Goal: Information Seeking & Learning: Learn about a topic

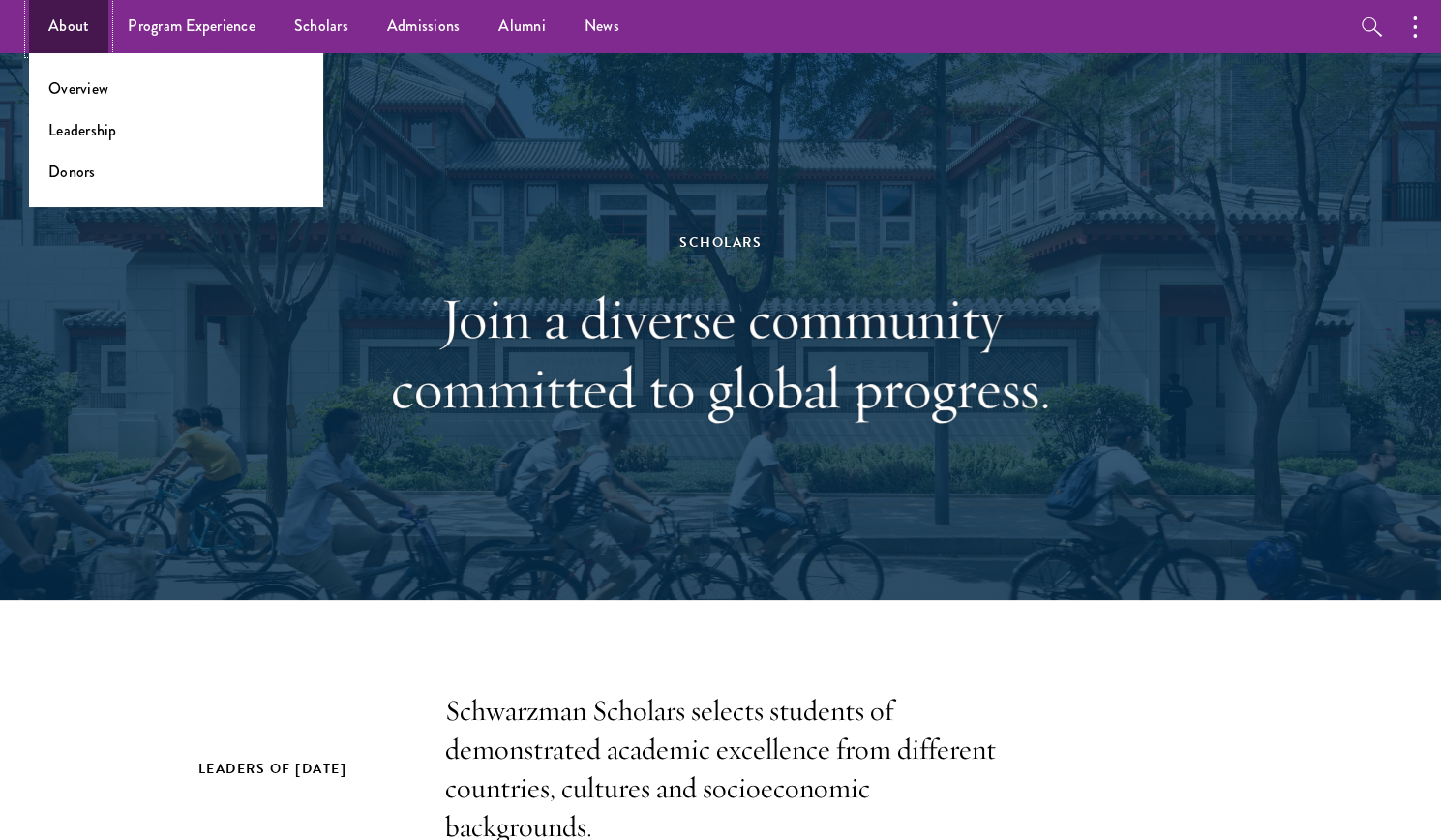
click at [88, 38] on link "About" at bounding box center [69, 26] width 80 height 53
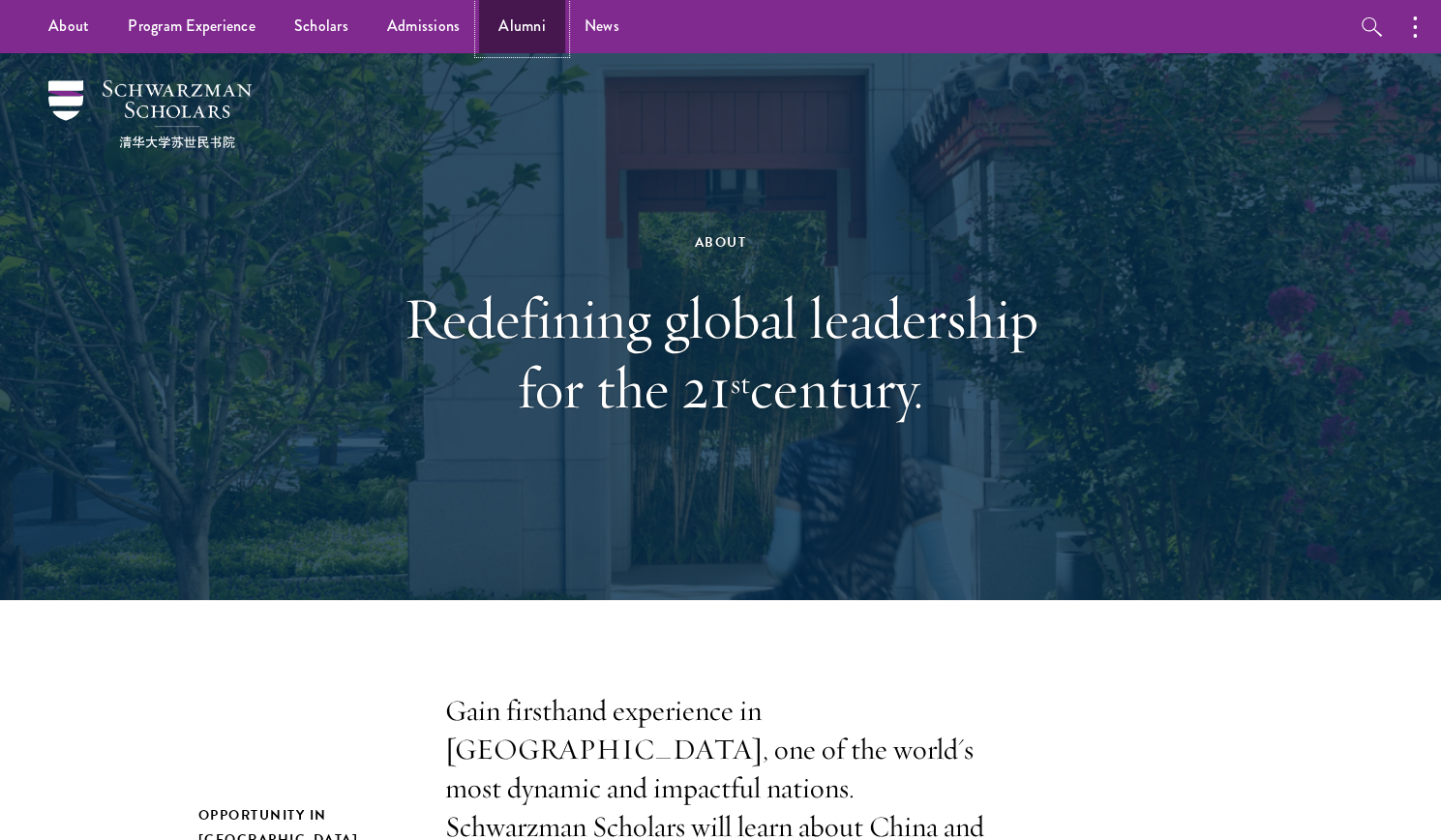
click at [523, 33] on link "Alumni" at bounding box center [522, 26] width 87 height 53
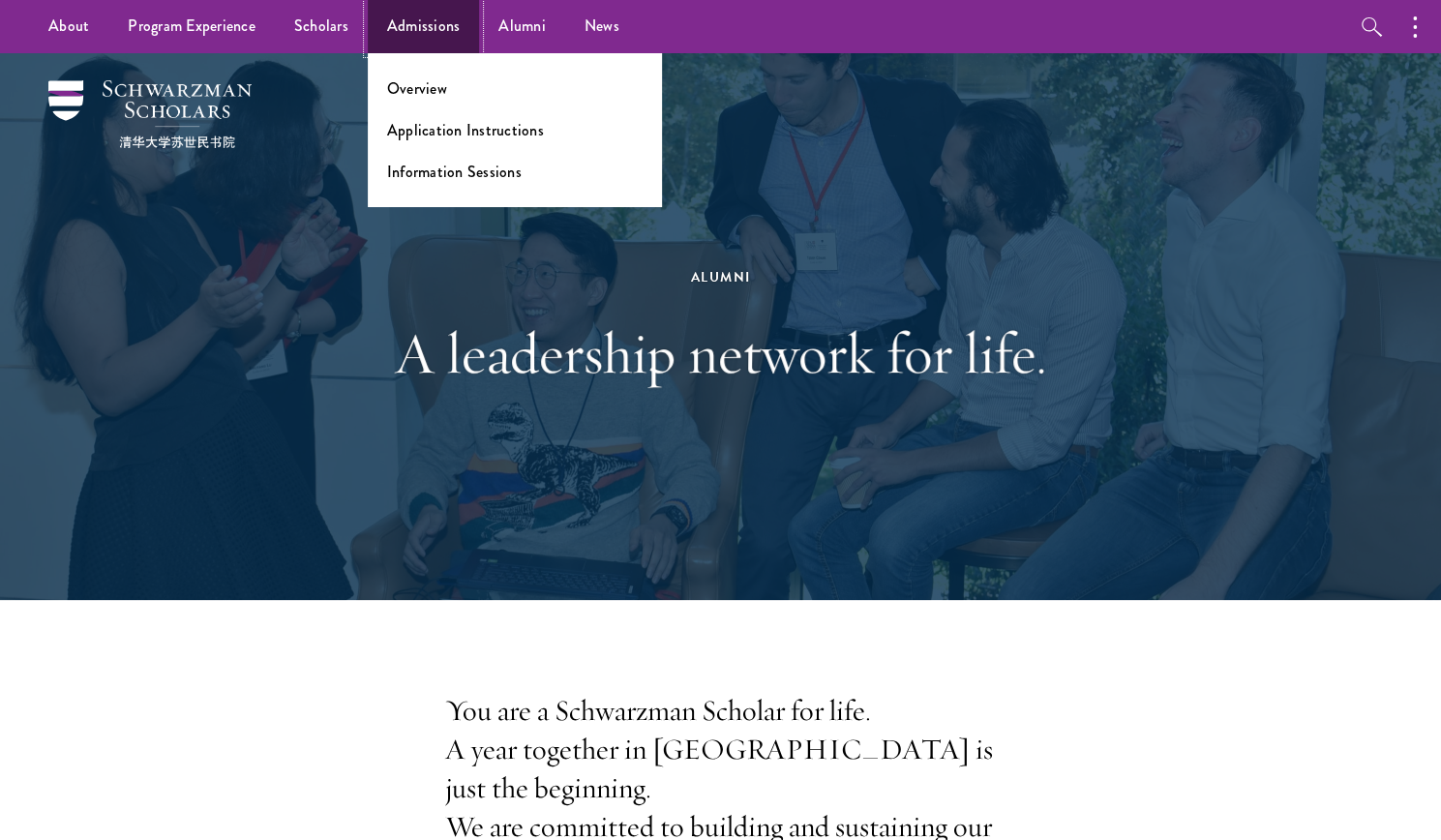
click at [379, 22] on link "Admissions" at bounding box center [423, 26] width 112 height 53
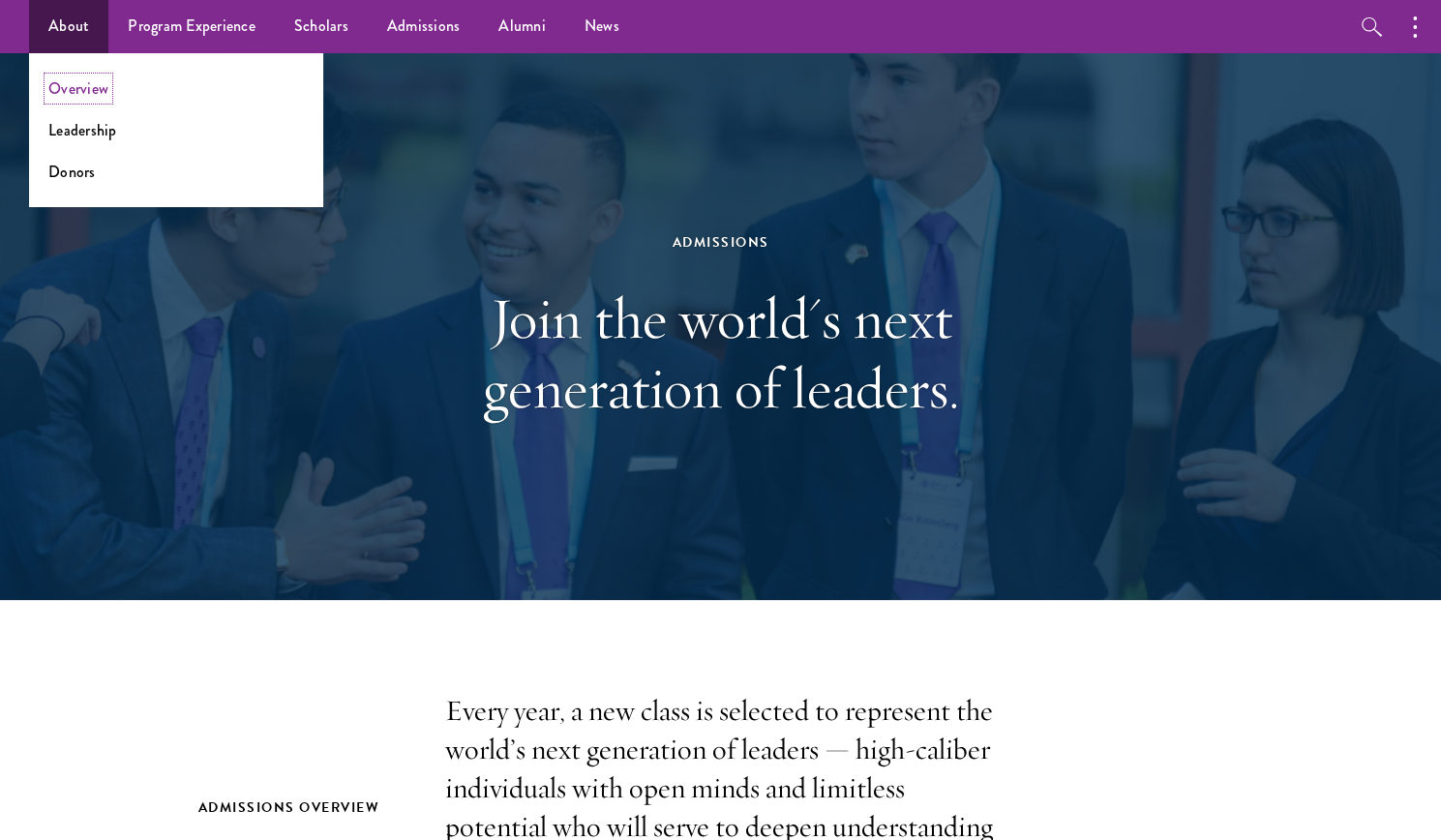
click at [89, 92] on link "Overview" at bounding box center [79, 88] width 60 height 22
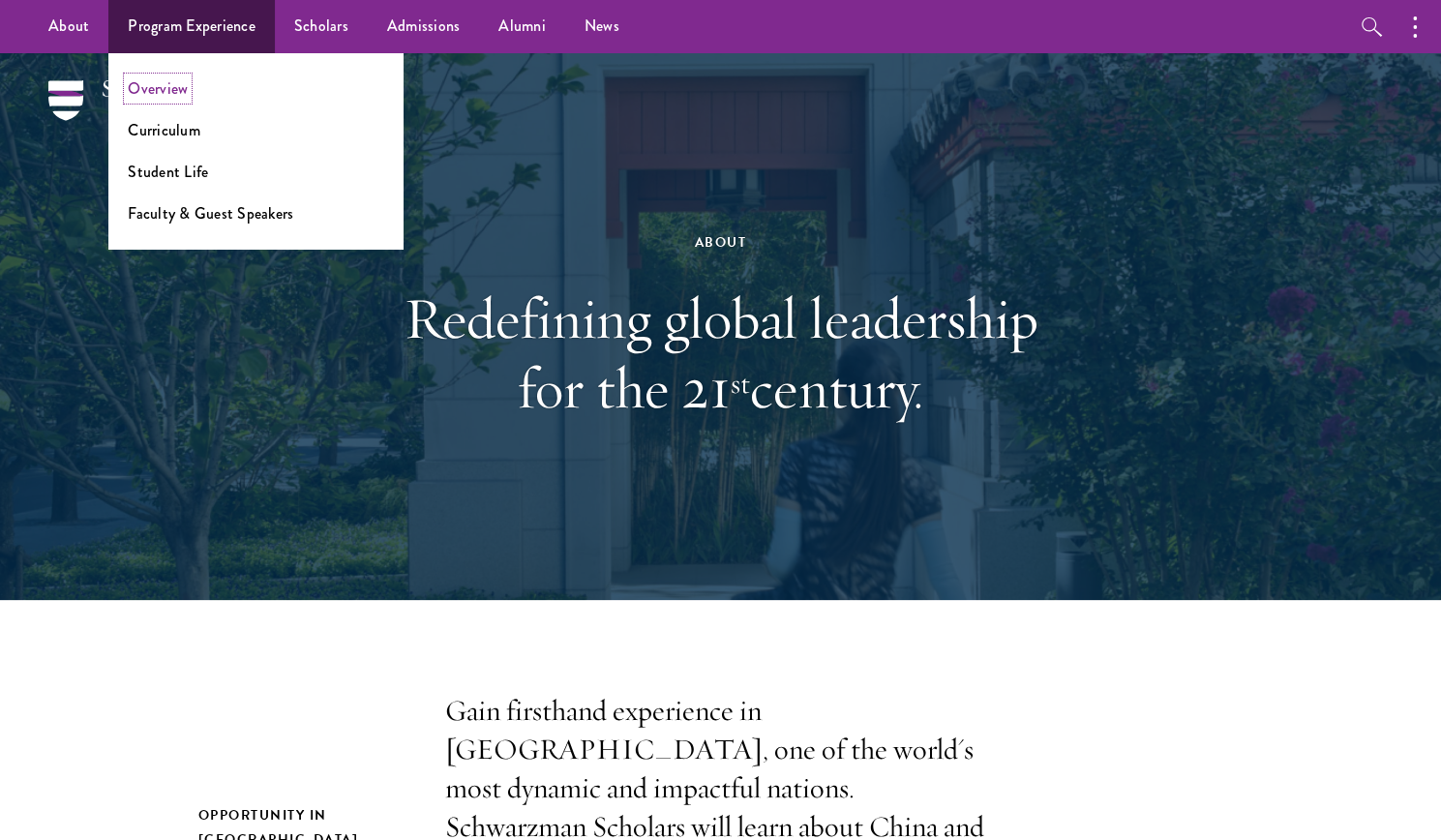
click at [172, 90] on link "Overview" at bounding box center [158, 88] width 60 height 22
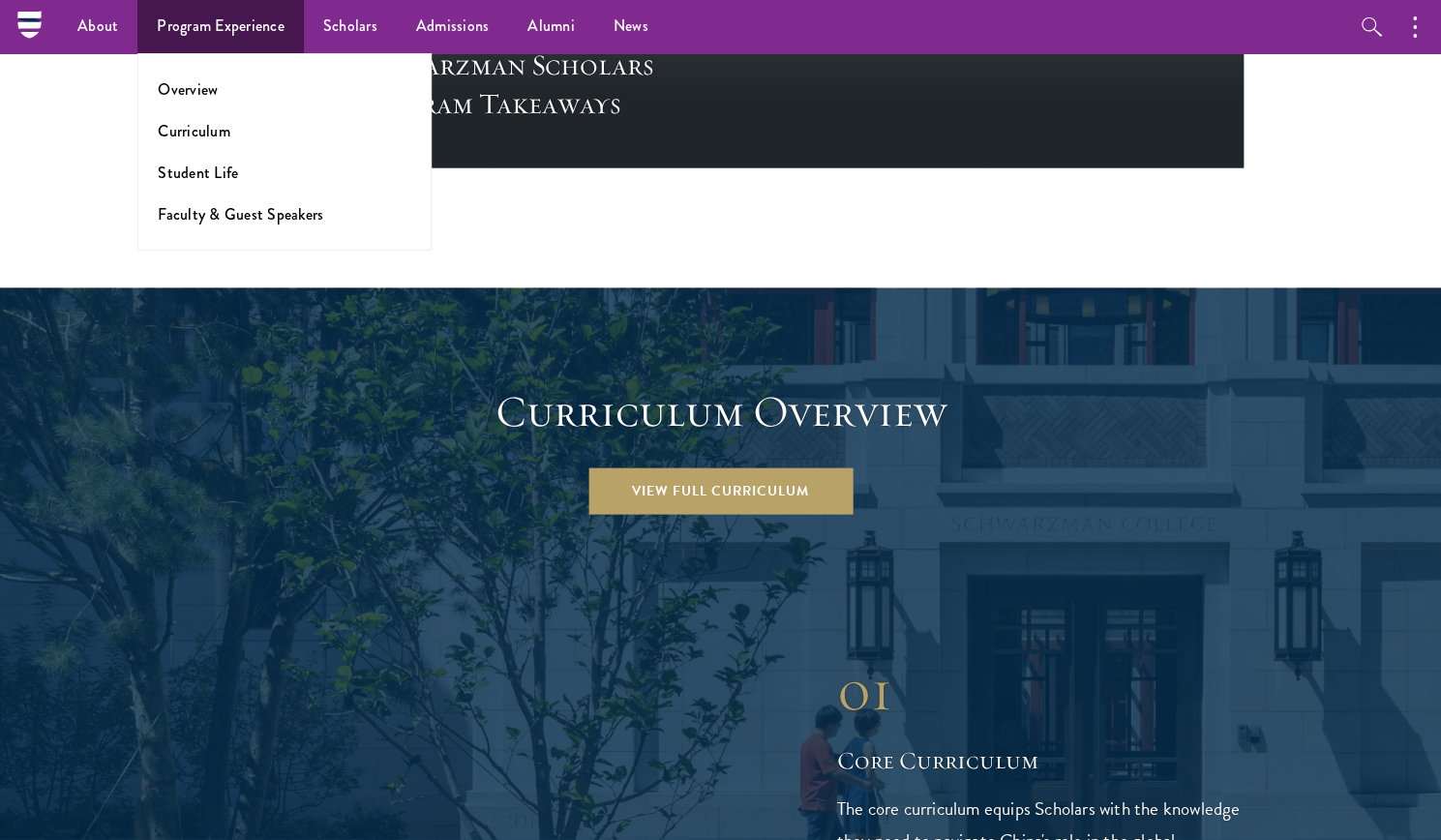
scroll to position [1736, 0]
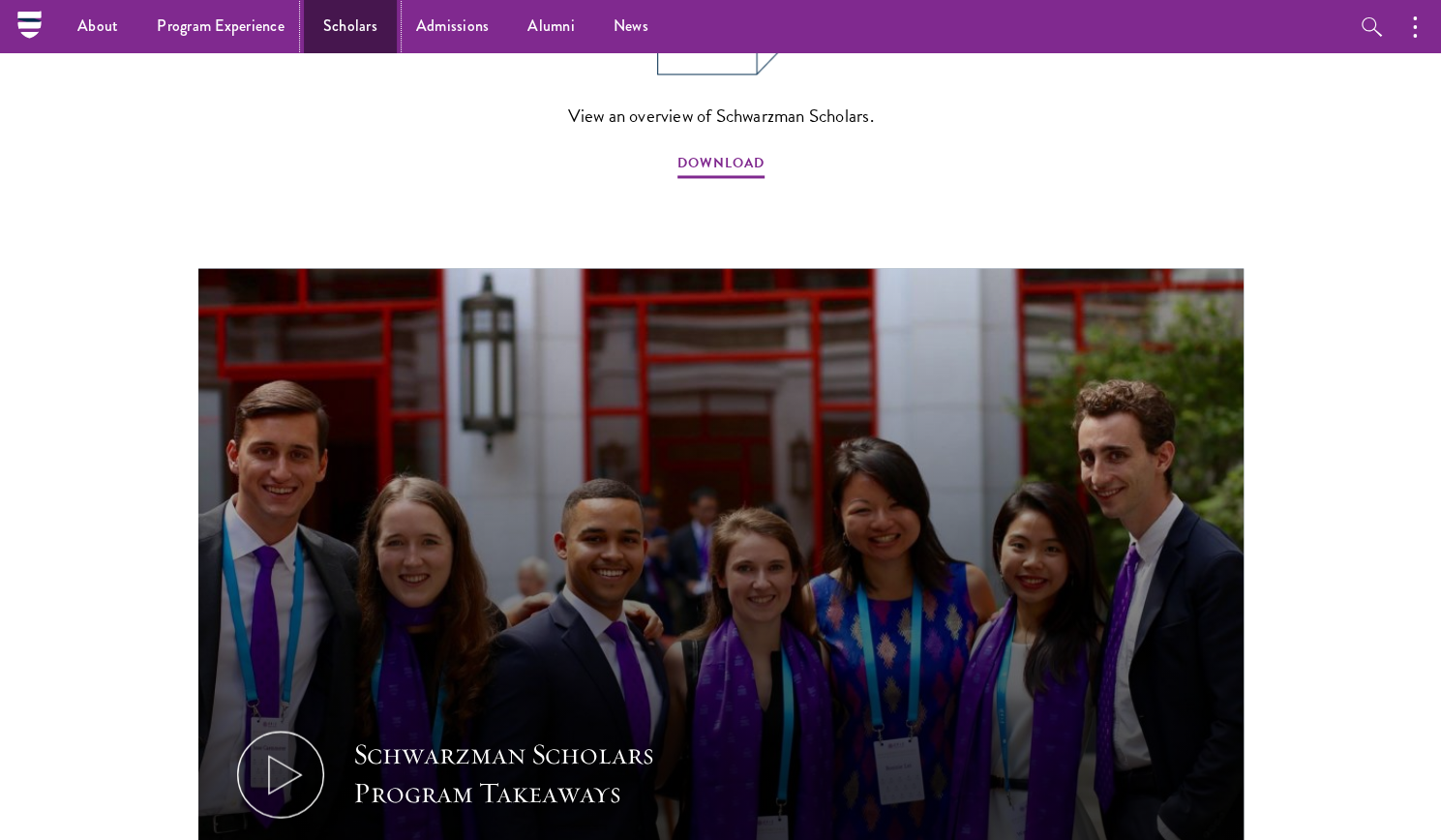
drag, startPoint x: 205, startPoint y: 90, endPoint x: 354, endPoint y: 37, distance: 158.1
click at [354, 37] on link "Scholars" at bounding box center [351, 26] width 93 height 53
